Goal: Contribute content

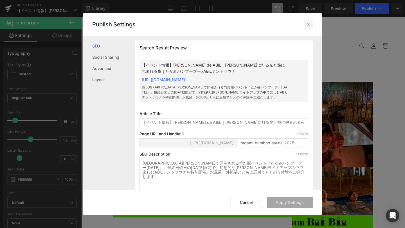
click at [310, 24] on icon at bounding box center [308, 25] width 6 height 6
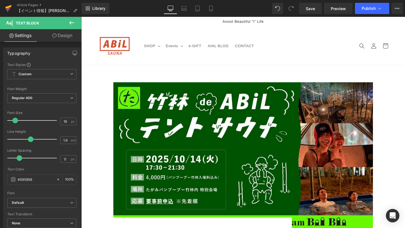
click at [8, 6] on icon at bounding box center [8, 7] width 6 height 4
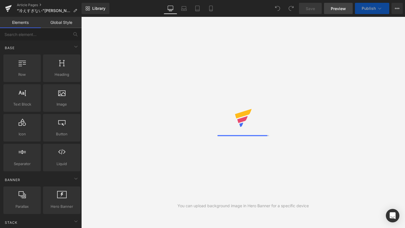
click at [335, 11] on span "Preview" at bounding box center [338, 9] width 15 height 6
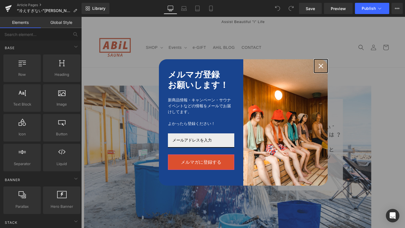
click at [321, 66] on icon "close icon" at bounding box center [321, 66] width 5 height 5
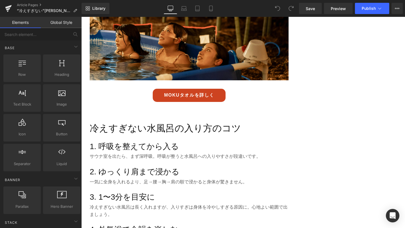
scroll to position [836, 0]
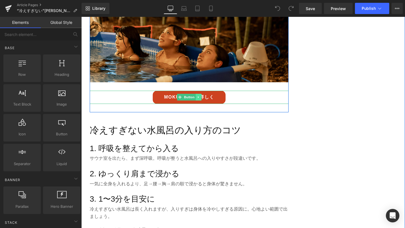
click at [199, 96] on icon at bounding box center [198, 97] width 3 height 3
click at [202, 96] on icon at bounding box center [201, 97] width 3 height 3
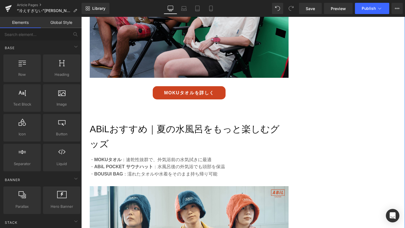
scroll to position [1093, 0]
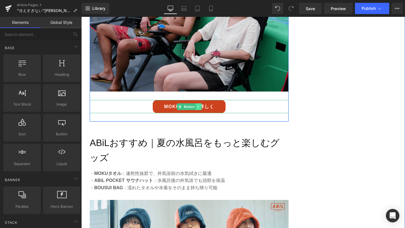
click at [200, 104] on link at bounding box center [199, 107] width 6 height 7
click at [201, 105] on icon at bounding box center [201, 106] width 3 height 3
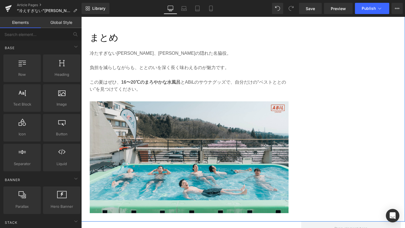
scroll to position [1375, 0]
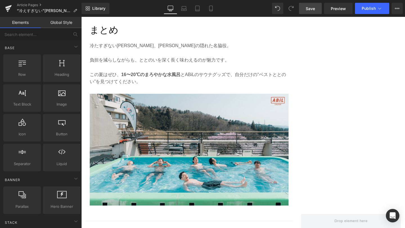
click at [310, 13] on link "Save" at bounding box center [310, 8] width 23 height 11
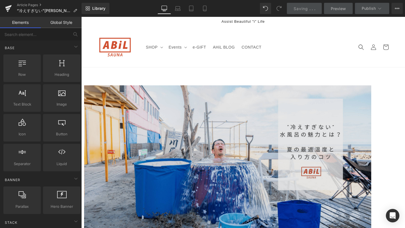
scroll to position [0, 0]
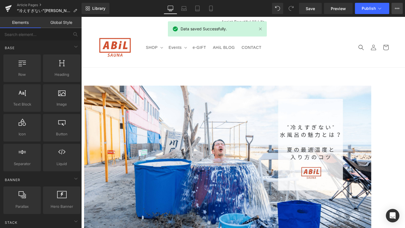
click at [394, 9] on button "View Live Page View with current Template Save Template to Library Schedule Pub…" at bounding box center [397, 8] width 11 height 11
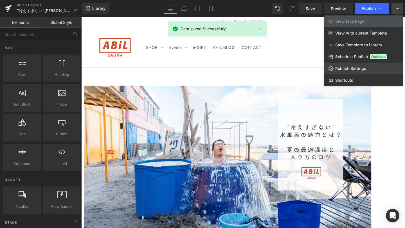
click at [357, 66] on span "Publish Settings" at bounding box center [350, 68] width 31 height 5
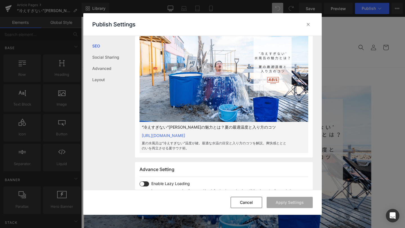
scroll to position [164, 0]
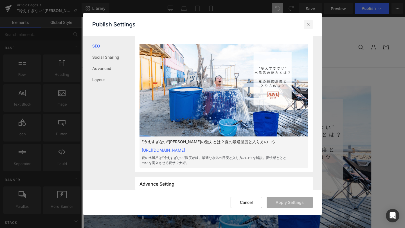
click at [0, 0] on icon at bounding box center [0, 0] width 0 height 0
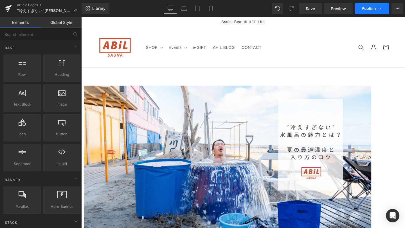
click at [366, 9] on span "Publish" at bounding box center [369, 8] width 14 height 5
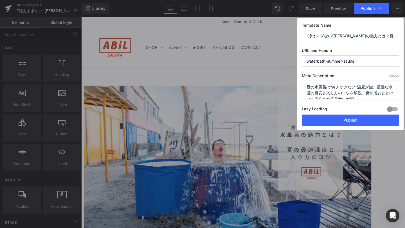
scroll to position [6, 0]
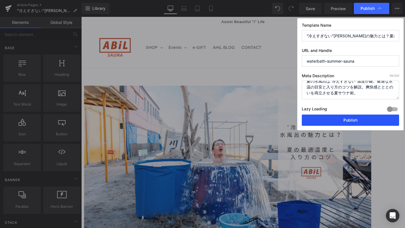
click at [349, 122] on button "Publish" at bounding box center [350, 120] width 97 height 11
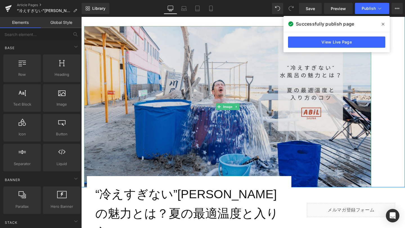
scroll to position [95, 0]
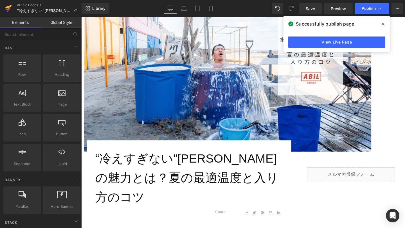
click at [5, 9] on icon at bounding box center [8, 8] width 7 height 14
